Goal: Information Seeking & Learning: Learn about a topic

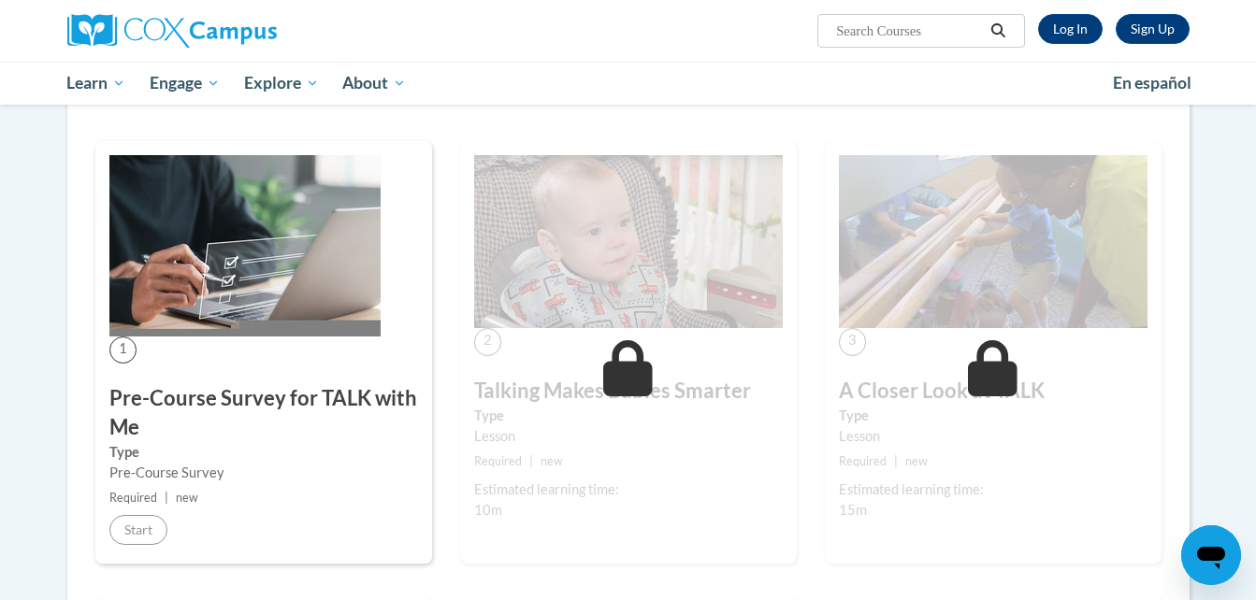
scroll to position [289, 0]
click at [165, 474] on div "Pre-Course Survey" at bounding box center [263, 472] width 309 height 21
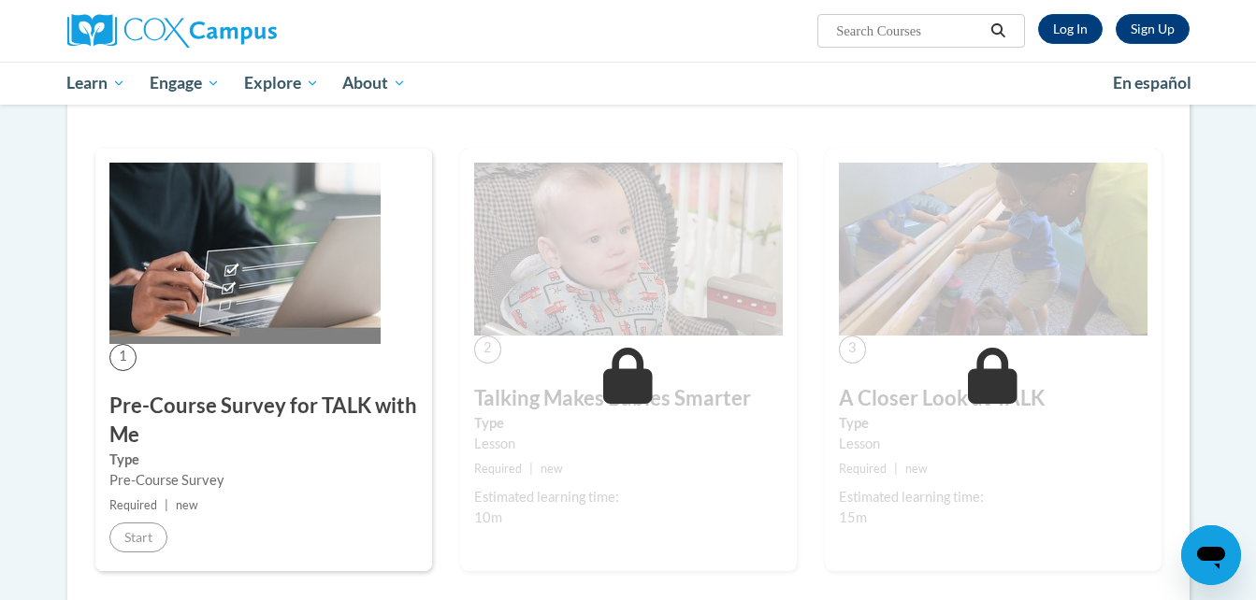
scroll to position [179, 0]
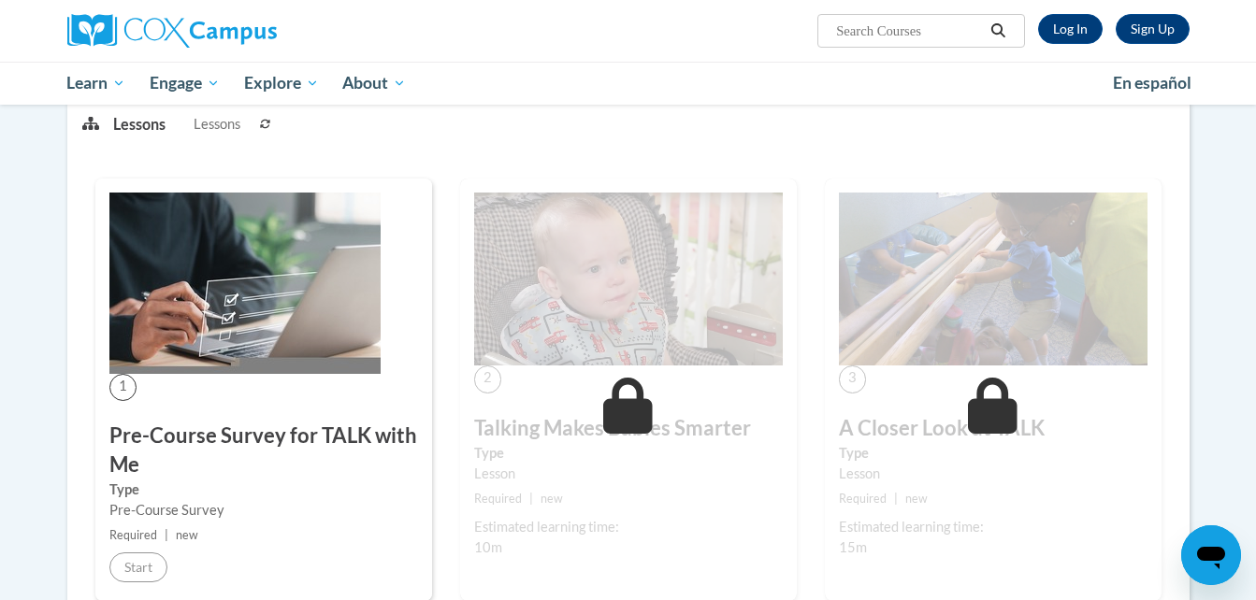
scroll to position [250, 0]
click at [1073, 22] on link "Log In" at bounding box center [1070, 29] width 65 height 30
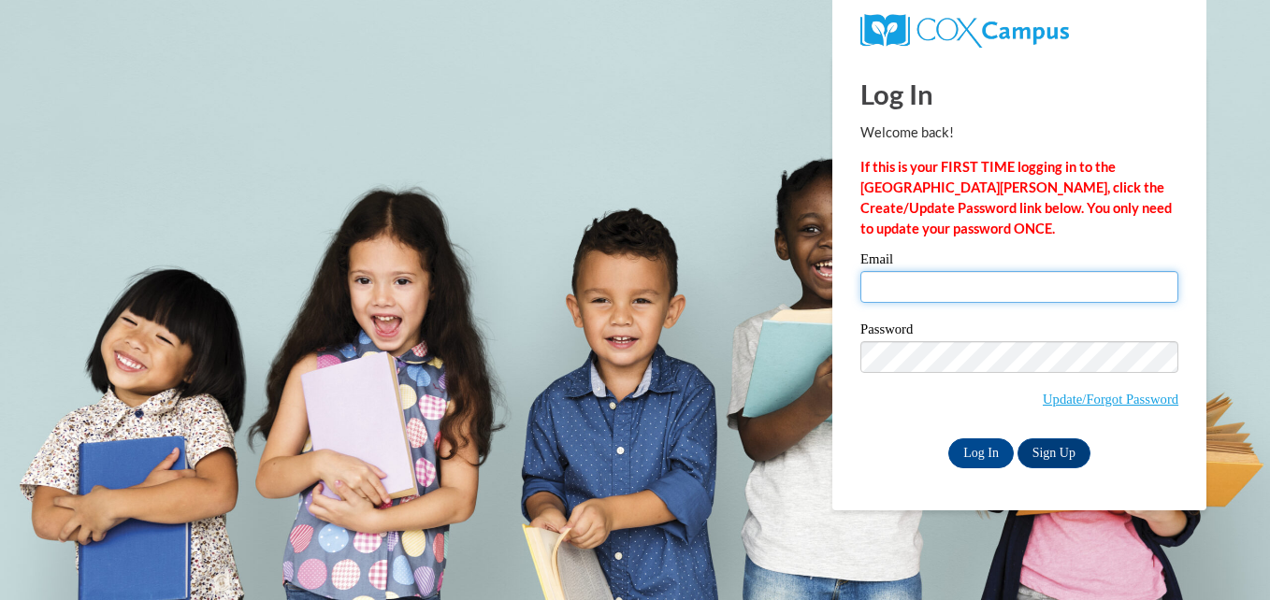
click at [943, 278] on input "Email" at bounding box center [1019, 287] width 318 height 32
type input "nevaehvarela06@gmail.com"
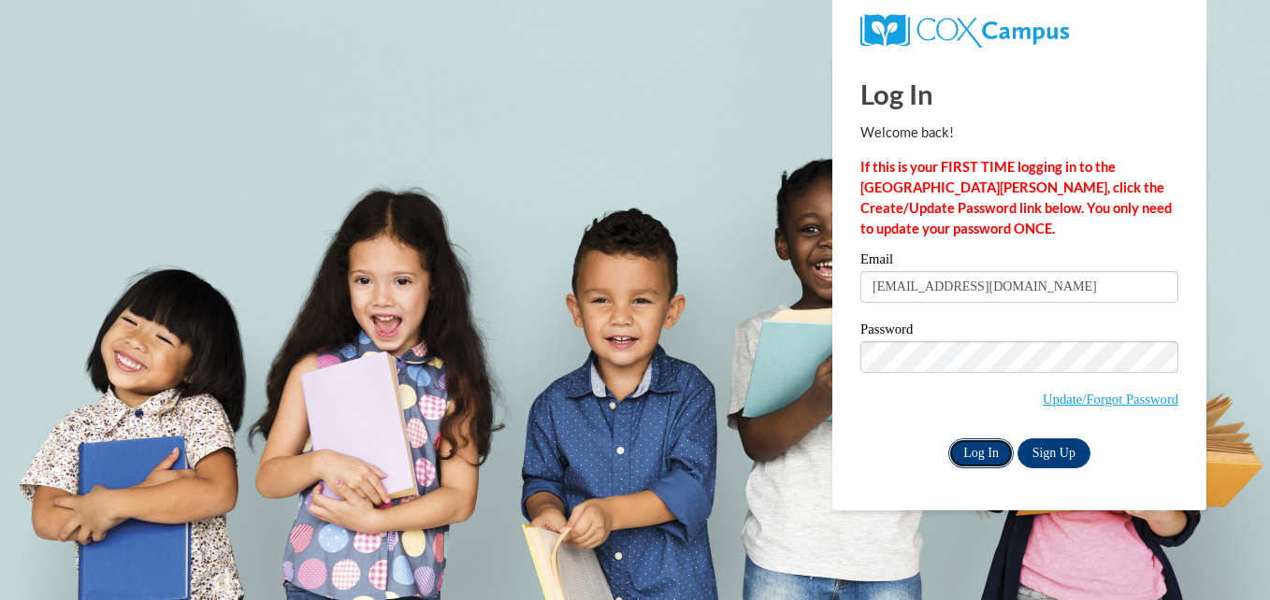
click at [986, 449] on input "Log In" at bounding box center [980, 453] width 65 height 30
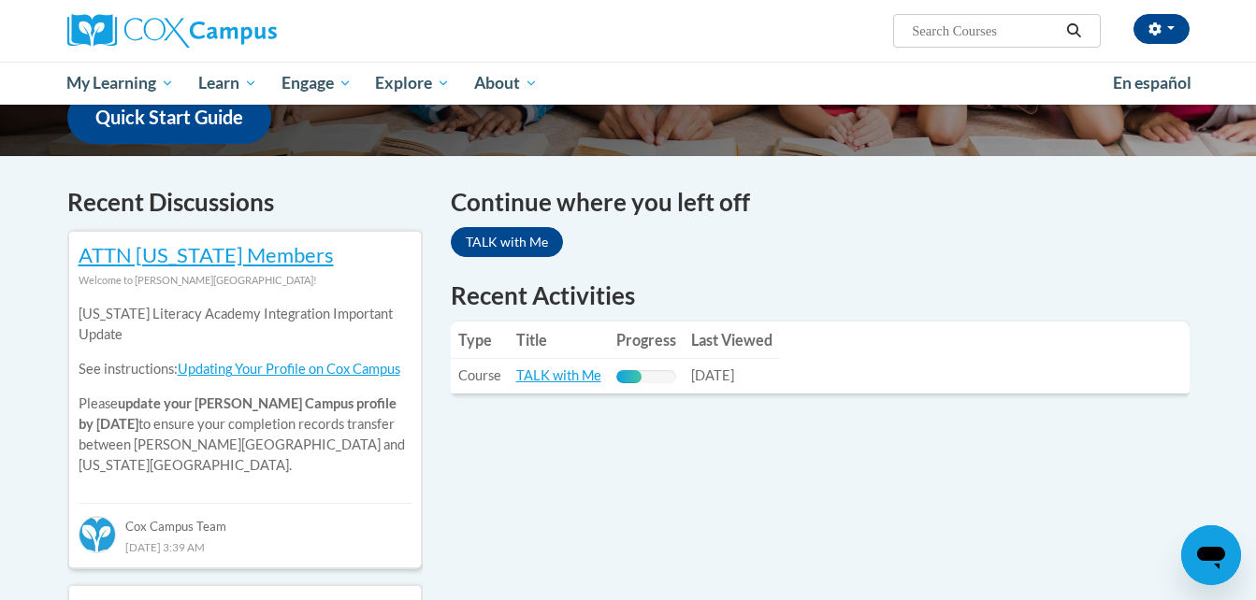
scroll to position [493, 0]
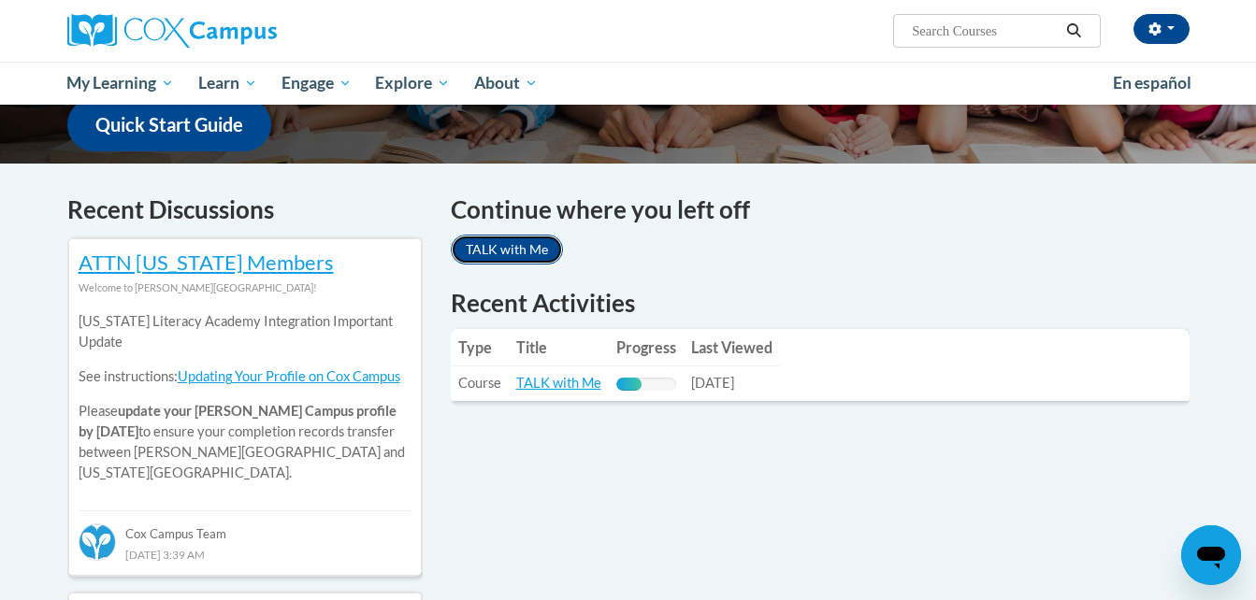
click at [508, 247] on link "TALK with Me" at bounding box center [507, 250] width 112 height 30
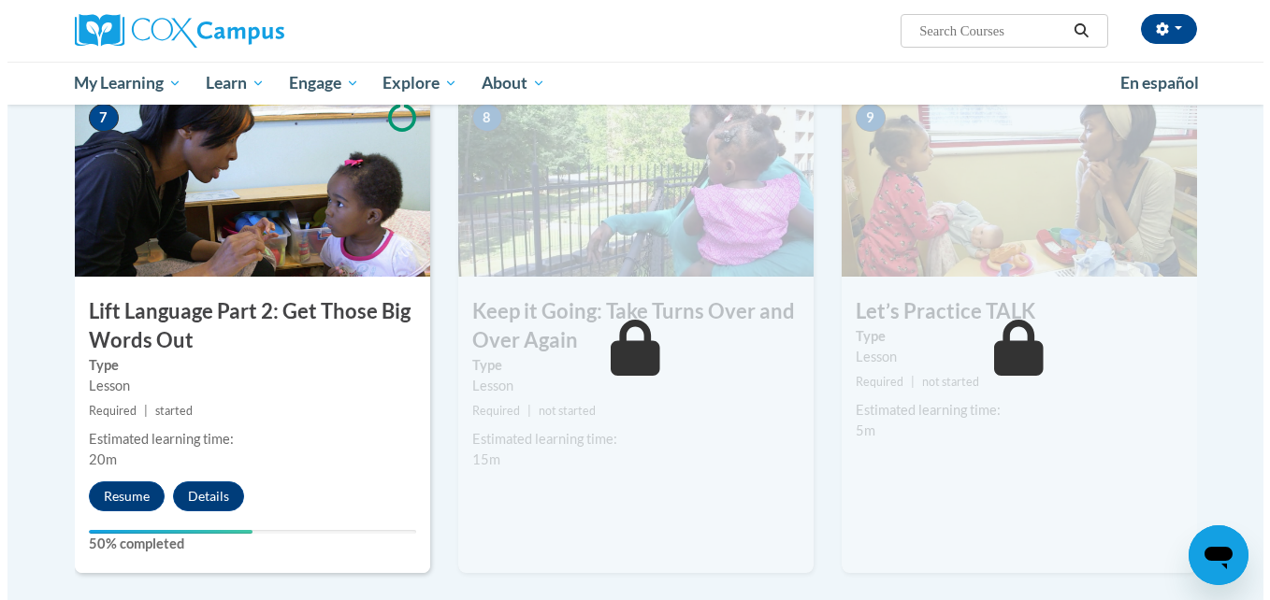
scroll to position [1410, 0]
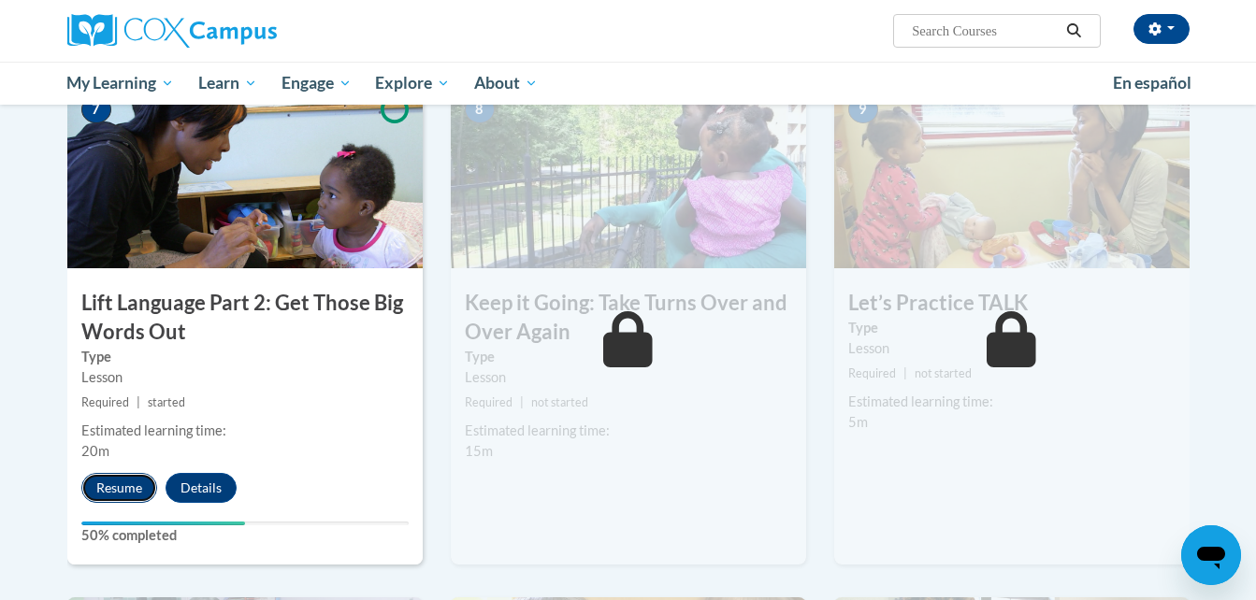
click at [125, 489] on button "Resume" at bounding box center [119, 488] width 76 height 30
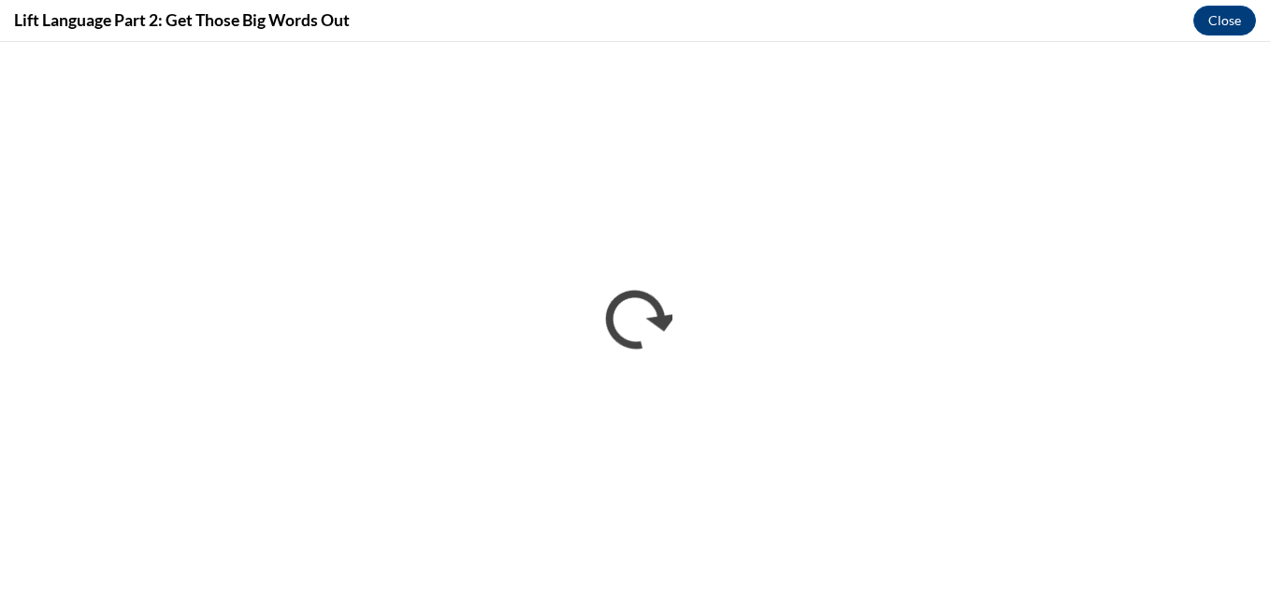
scroll to position [0, 0]
